Goal: Transaction & Acquisition: Download file/media

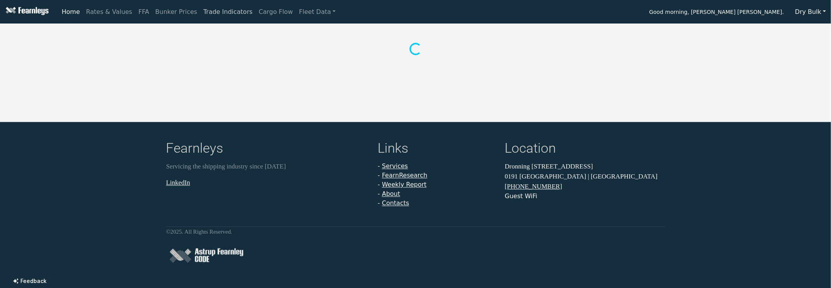
click at [200, 11] on link "Trade Indicators" at bounding box center [227, 11] width 55 height 15
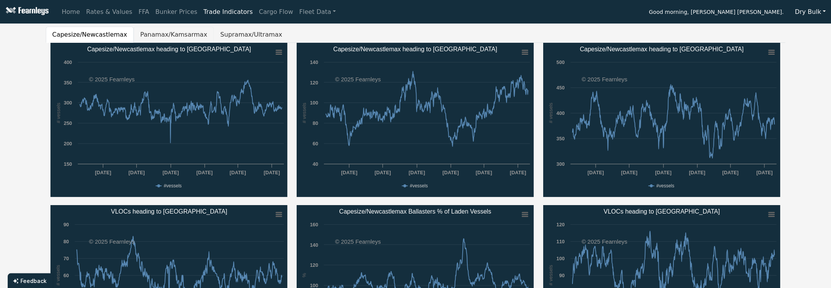
click at [171, 31] on button "Panamax/Kamsarmax" at bounding box center [174, 35] width 80 height 16
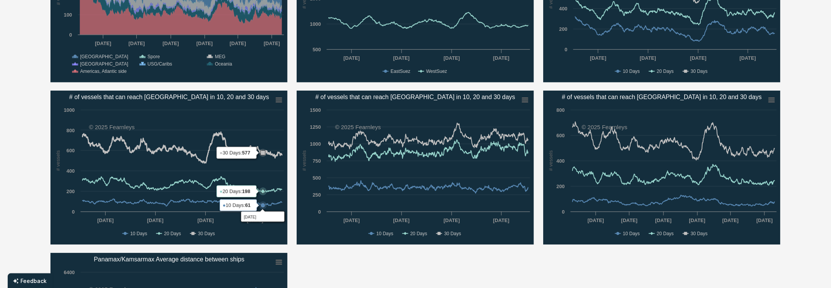
scroll to position [462, 0]
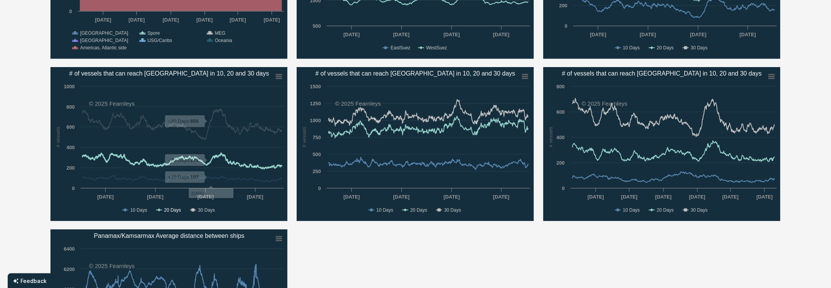
click at [171, 212] on text "20 Days" at bounding box center [172, 209] width 17 height 5
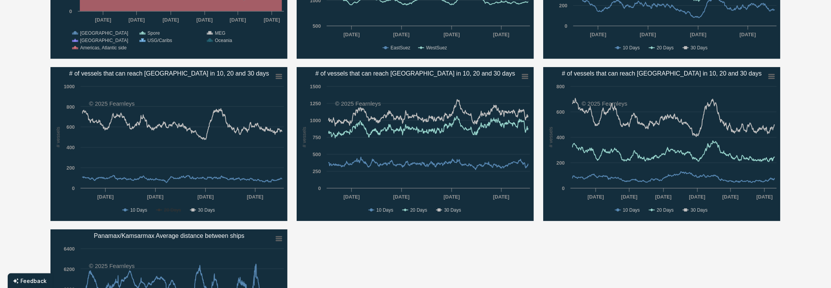
click at [171, 212] on text "20 Days" at bounding box center [172, 209] width 17 height 5
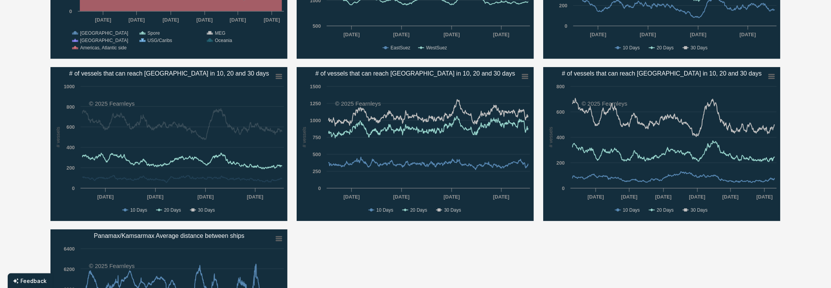
click at [171, 212] on text "20 Days" at bounding box center [172, 209] width 17 height 5
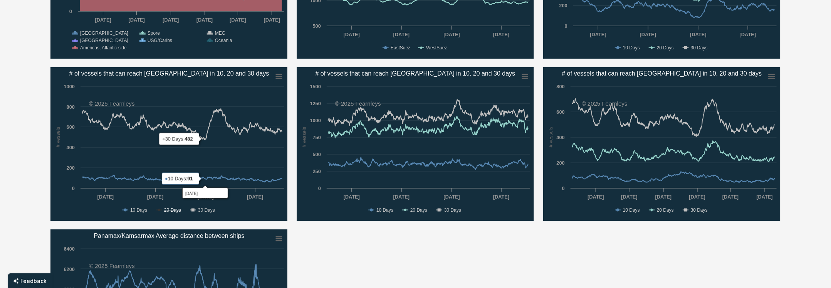
click at [175, 207] on text "20 Days" at bounding box center [172, 209] width 17 height 5
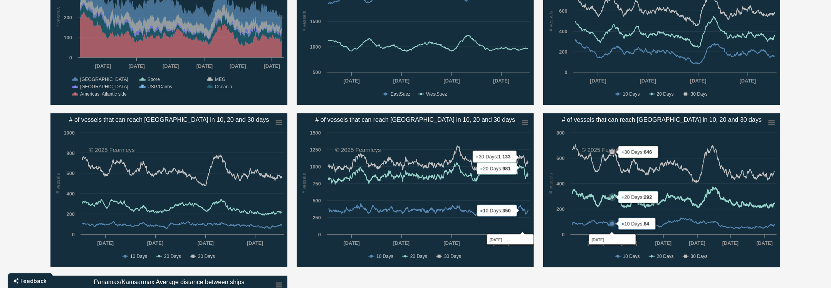
scroll to position [308, 0]
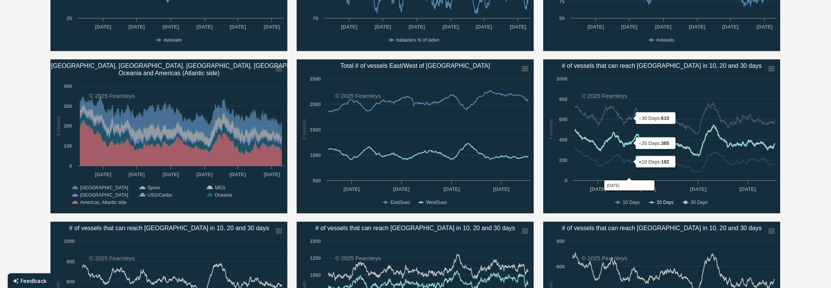
click at [661, 201] on text "20 Days" at bounding box center [665, 201] width 17 height 5
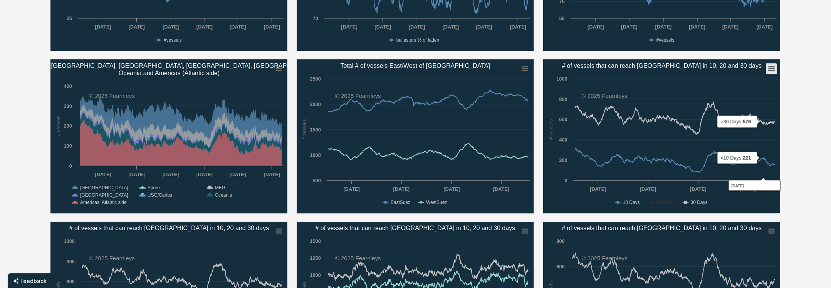
click at [770, 67] on icon "# of vessels that can reach Santos in 10, 20 and 30 days" at bounding box center [771, 69] width 5 height 4
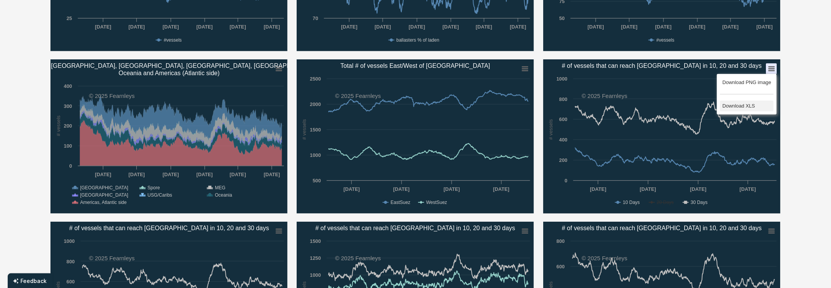
click at [742, 102] on li "Download XLS" at bounding box center [747, 106] width 54 height 11
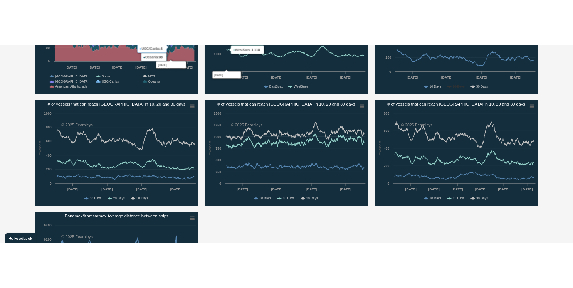
scroll to position [462, 0]
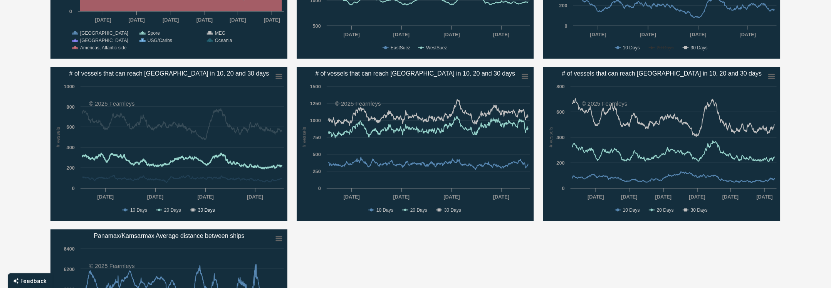
click at [199, 211] on text "30 Days" at bounding box center [206, 209] width 17 height 5
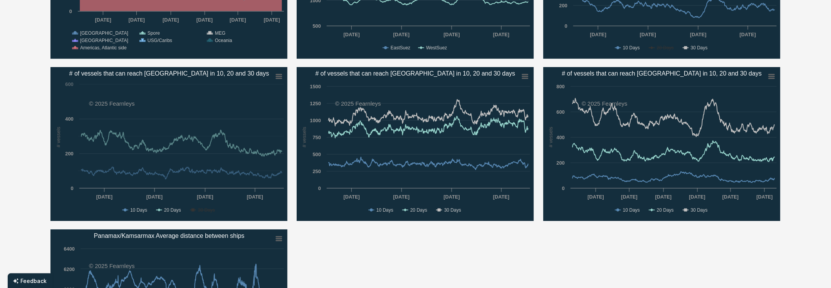
click at [199, 211] on text "30 Days" at bounding box center [206, 209] width 17 height 5
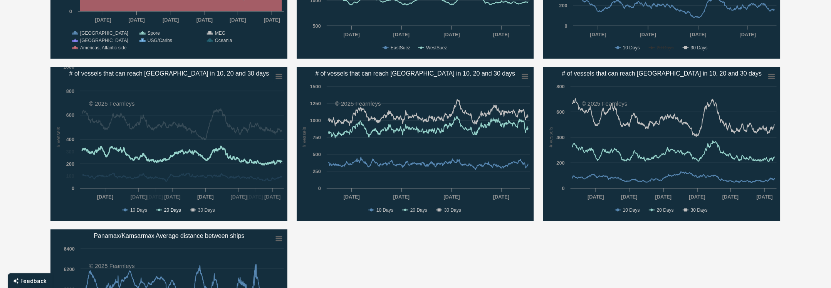
click at [169, 209] on text "20 Days" at bounding box center [172, 209] width 17 height 5
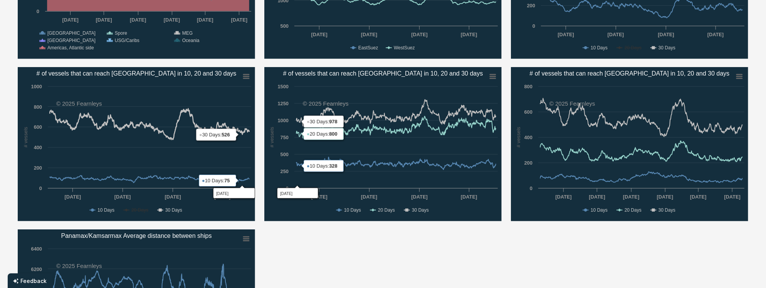
click at [247, 80] on rect "# of vessels that can reach Rotterdam in 10, 20 and 30 days" at bounding box center [246, 76] width 11 height 11
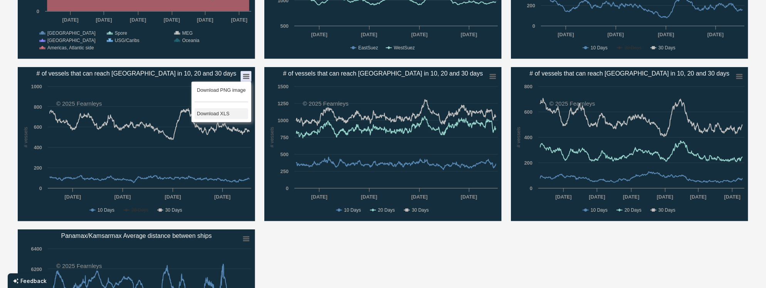
click at [222, 111] on li "Download XLS" at bounding box center [221, 113] width 54 height 11
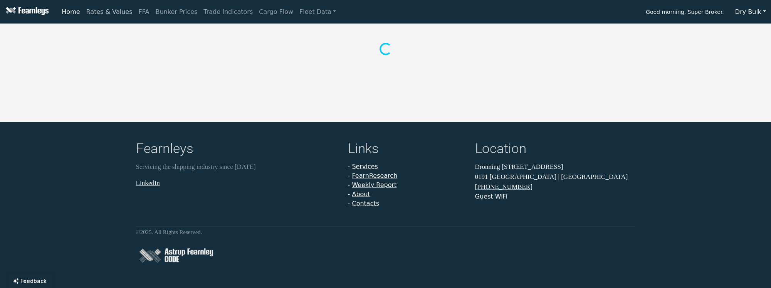
click at [99, 8] on link "Rates & Values" at bounding box center [109, 11] width 52 height 15
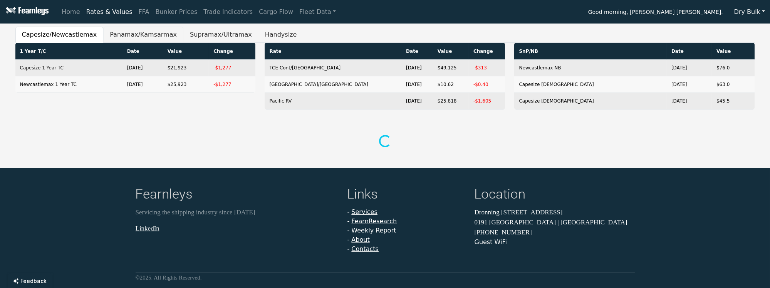
click at [141, 32] on button "Panamax/Kamsarmax" at bounding box center [143, 35] width 80 height 16
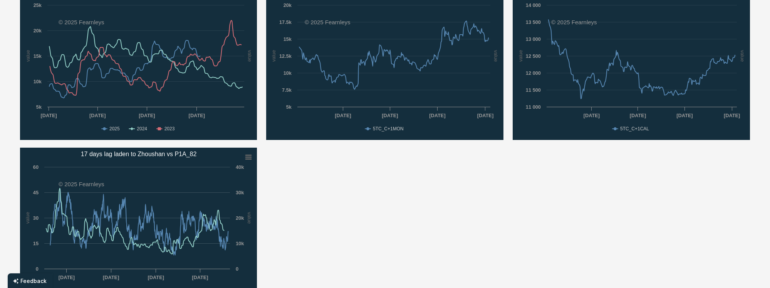
scroll to position [308, 0]
